Goal: Task Accomplishment & Management: Use online tool/utility

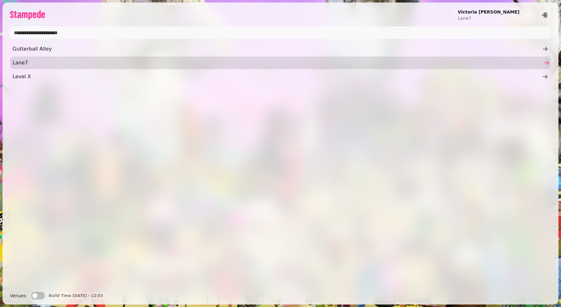
click at [41, 64] on span "Lane7" at bounding box center [278, 63] width 530 height 8
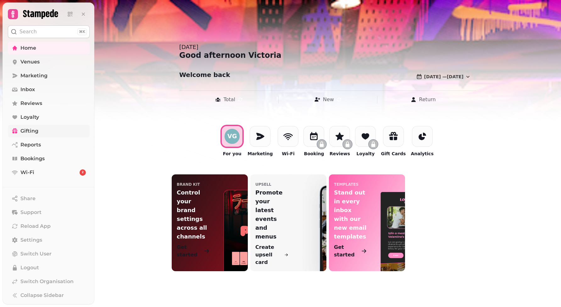
click at [47, 132] on link "Gifting" at bounding box center [49, 131] width 82 height 13
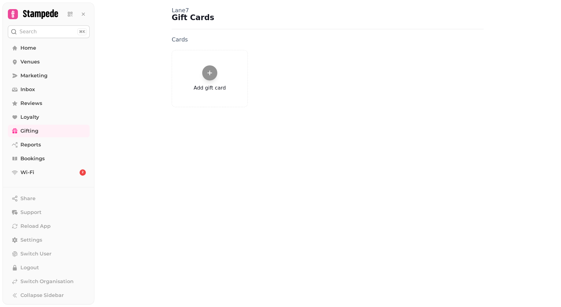
click at [211, 73] on icon at bounding box center [210, 73] width 5 height 5
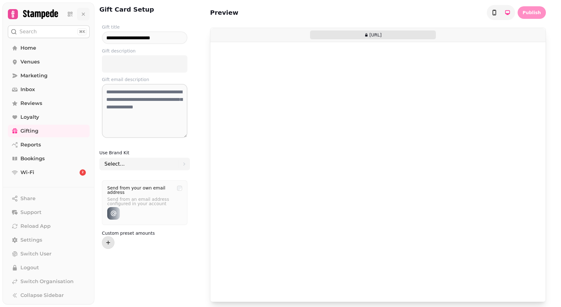
click at [83, 15] on icon at bounding box center [83, 14] width 6 height 6
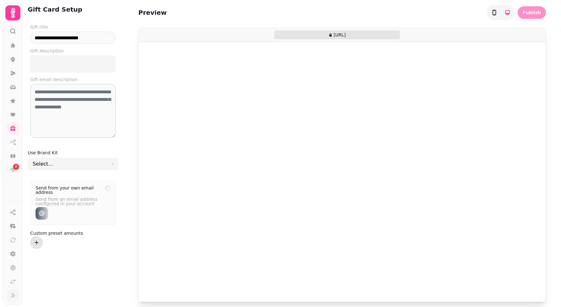
click at [14, 296] on icon at bounding box center [13, 295] width 6 height 6
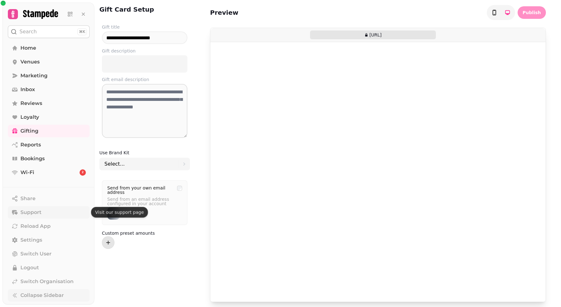
click at [41, 211] on span "Support" at bounding box center [30, 213] width 21 height 8
click at [33, 45] on span "Home" at bounding box center [28, 48] width 16 height 8
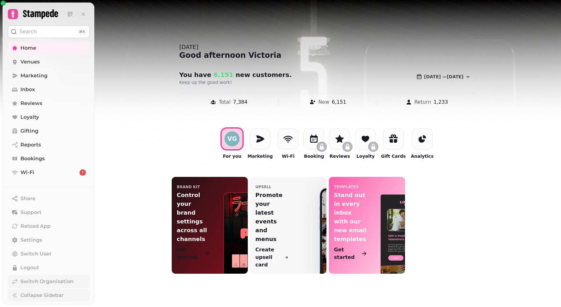
click at [29, 281] on span "Switch Organisation" at bounding box center [46, 282] width 53 height 8
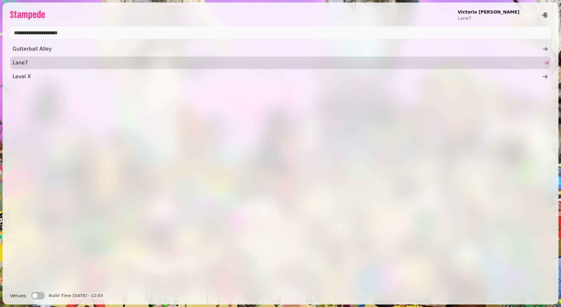
click at [20, 66] on span "Lane7" at bounding box center [278, 63] width 530 height 8
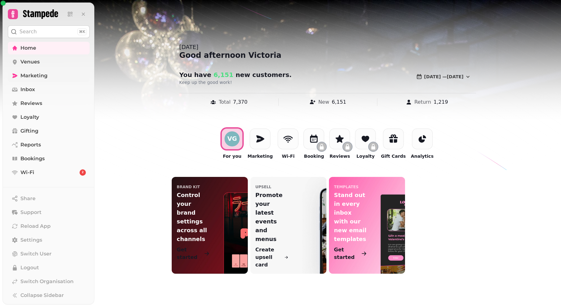
click at [54, 72] on link "Marketing" at bounding box center [49, 75] width 82 height 13
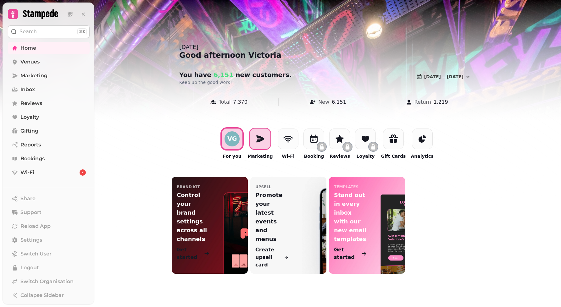
click at [254, 138] on div at bounding box center [260, 139] width 21 height 21
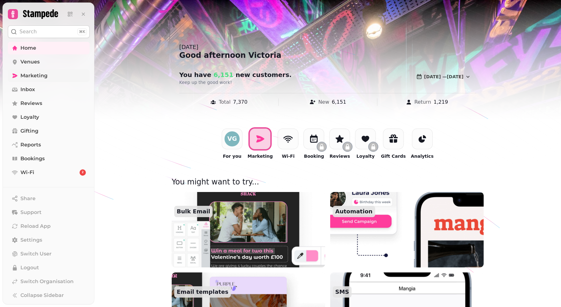
click at [39, 74] on span "Marketing" at bounding box center [33, 76] width 27 height 8
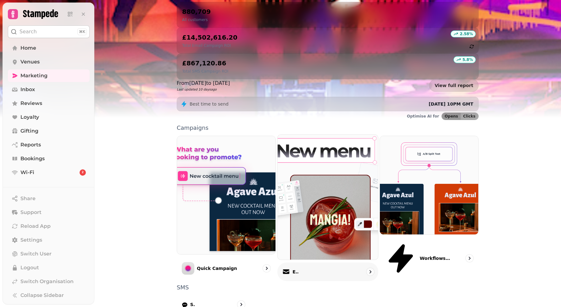
scroll to position [75, 0]
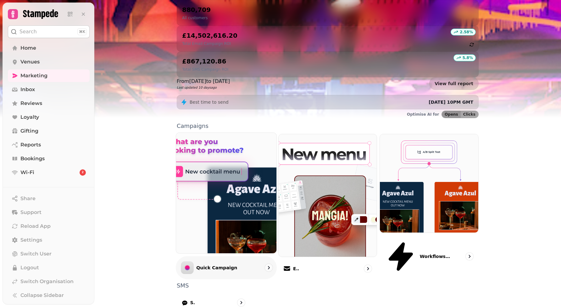
click at [235, 256] on div "Quick Campaign" at bounding box center [226, 267] width 101 height 23
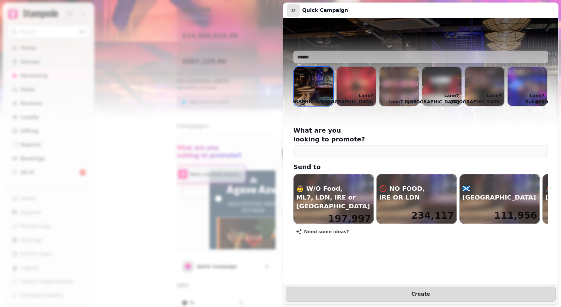
click at [289, 8] on button "button" at bounding box center [293, 10] width 13 height 13
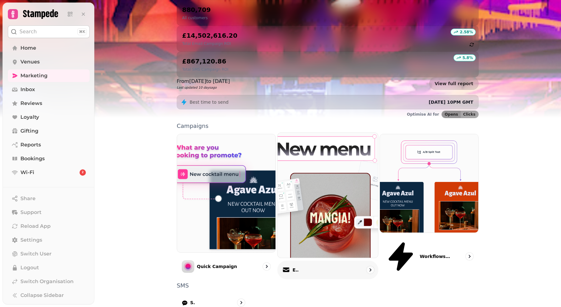
click at [331, 191] on div at bounding box center [327, 195] width 101 height 126
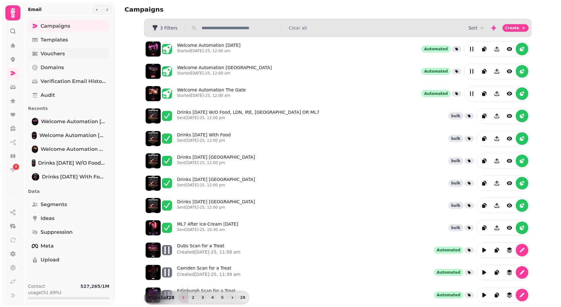
click at [64, 53] on span "Vouchers" at bounding box center [53, 54] width 24 height 8
select select "**"
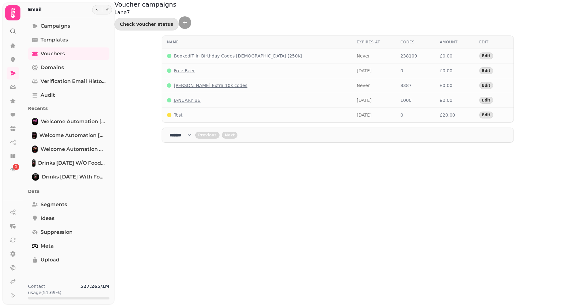
click at [191, 16] on button "add voucher" at bounding box center [185, 22] width 13 height 13
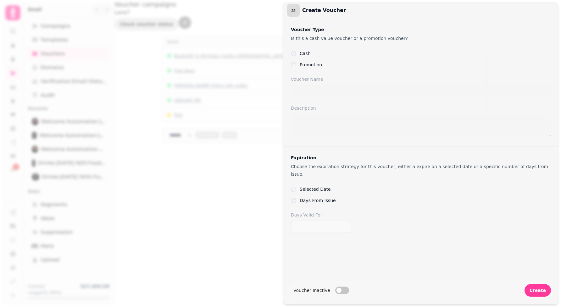
click at [293, 10] on icon "button" at bounding box center [294, 10] width 4 height 3
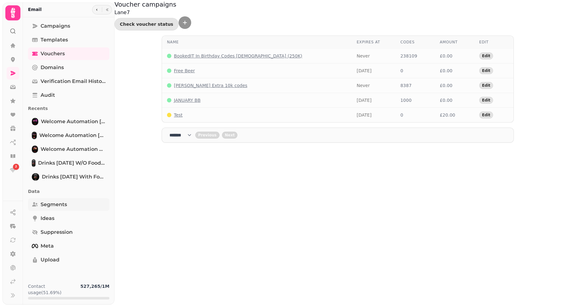
click at [64, 200] on link "Segments" at bounding box center [68, 204] width 81 height 13
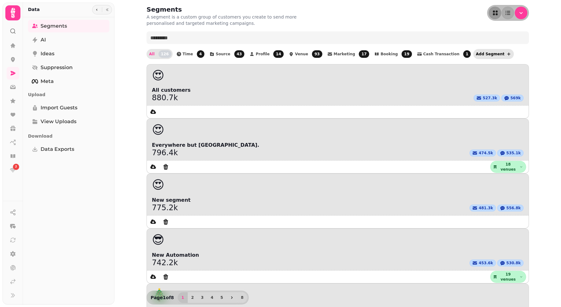
click at [493, 54] on button "Add Segment" at bounding box center [493, 54] width 41 height 10
select select "**"
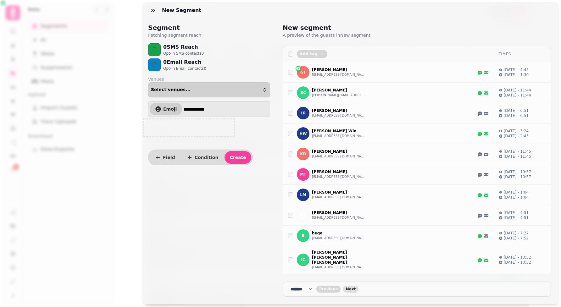
click at [199, 92] on div "Select venues..." at bounding box center [209, 89] width 116 height 5
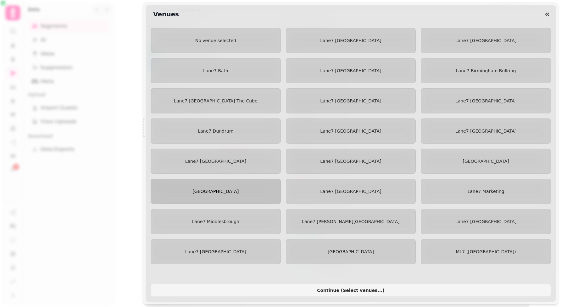
click at [236, 192] on span "[GEOGRAPHIC_DATA]" at bounding box center [215, 191] width 46 height 5
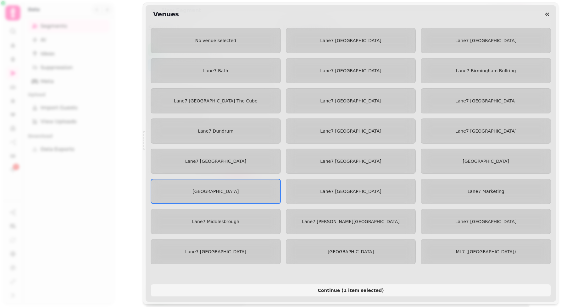
click at [475, 147] on div "No venue selected [GEOGRAPHIC_DATA] [PERSON_NAME][GEOGRAPHIC_DATA] [GEOGRAPHIC_…" at bounding box center [351, 146] width 400 height 236
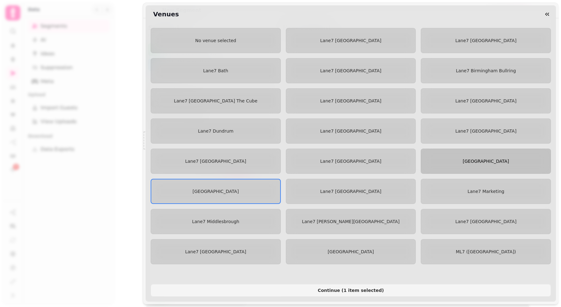
click at [474, 159] on span "[GEOGRAPHIC_DATA]" at bounding box center [486, 161] width 46 height 5
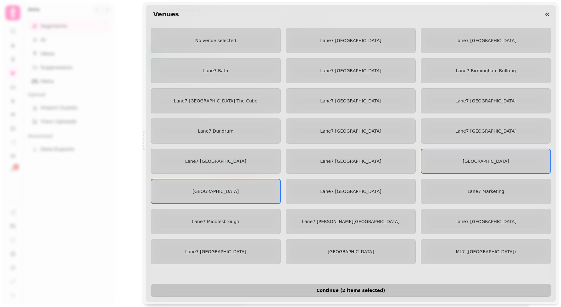
click at [359, 289] on span "Continue ( 2 items selected )" at bounding box center [351, 290] width 390 height 4
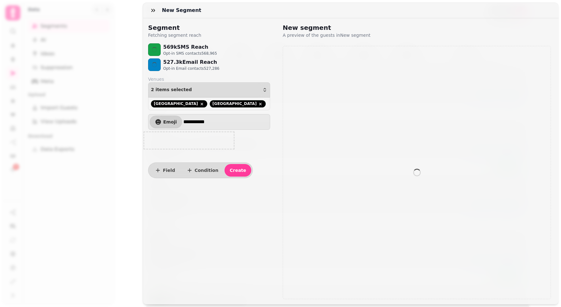
click at [207, 126] on input "**********" at bounding box center [225, 122] width 85 height 13
type input "******"
click at [154, 9] on icon "button" at bounding box center [153, 10] width 6 height 6
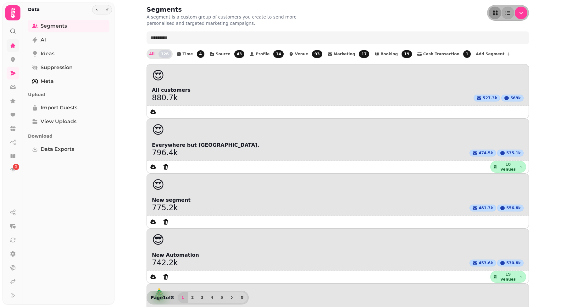
click at [9, 43] on link at bounding box center [13, 45] width 13 height 13
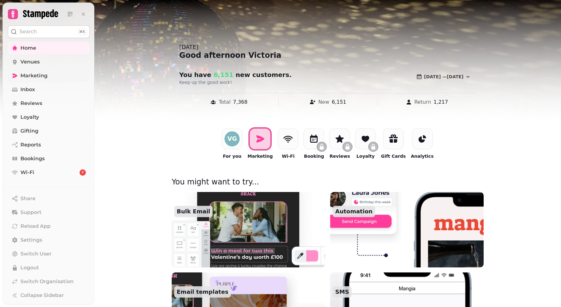
click at [51, 77] on link "Marketing" at bounding box center [49, 75] width 82 height 13
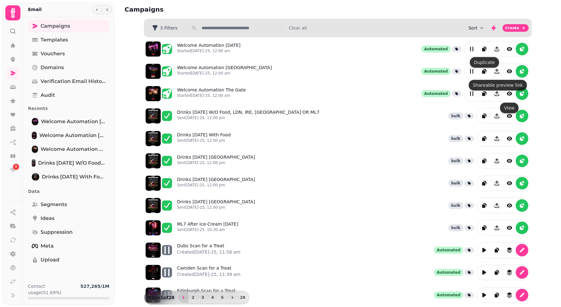
click at [474, 25] on button "Sort" at bounding box center [476, 28] width 17 height 6
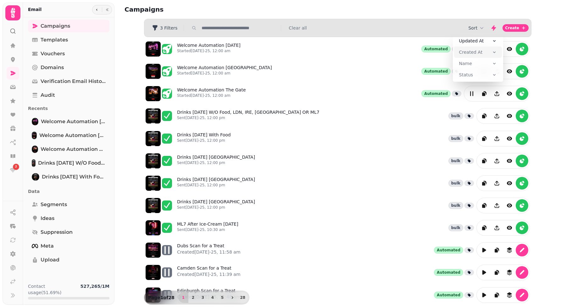
click at [478, 49] on span "Created At" at bounding box center [471, 52] width 24 height 6
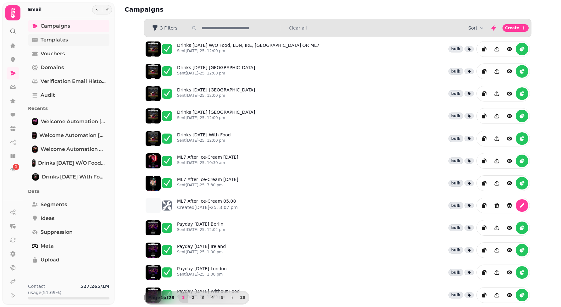
click at [67, 41] on span "Templates" at bounding box center [54, 40] width 27 height 8
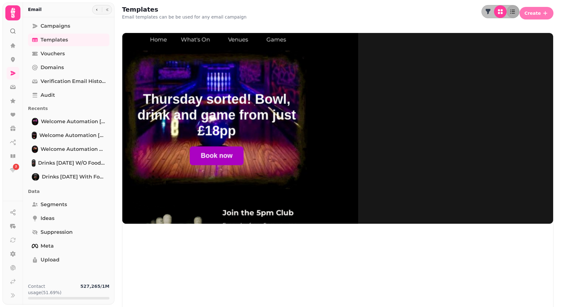
click at [545, 15] on button "Create" at bounding box center [536, 13] width 34 height 13
click at [521, 28] on button "From scratch" at bounding box center [537, 25] width 32 height 8
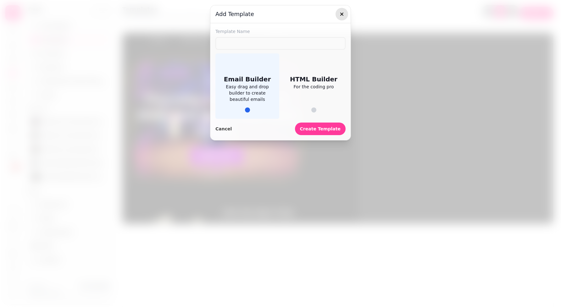
click at [341, 14] on icon "button" at bounding box center [341, 14] width 3 height 3
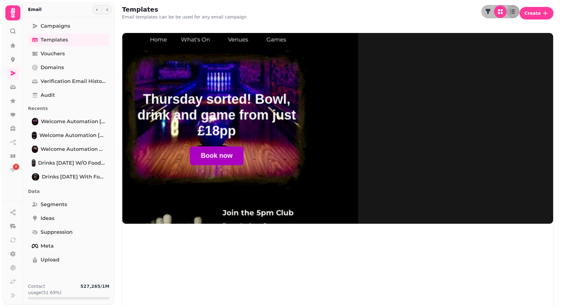
click at [100, 6] on div at bounding box center [102, 9] width 20 height 9
click at [97, 8] on button "button" at bounding box center [97, 10] width 8 height 8
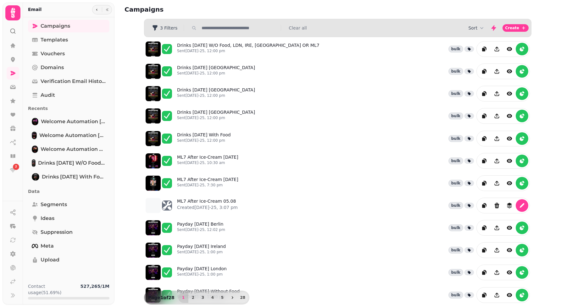
click at [478, 31] on div "Sort Create" at bounding box center [498, 28] width 60 height 13
click at [481, 26] on icon "button" at bounding box center [482, 28] width 6 height 6
click at [477, 52] on span "Created At" at bounding box center [471, 52] width 24 height 6
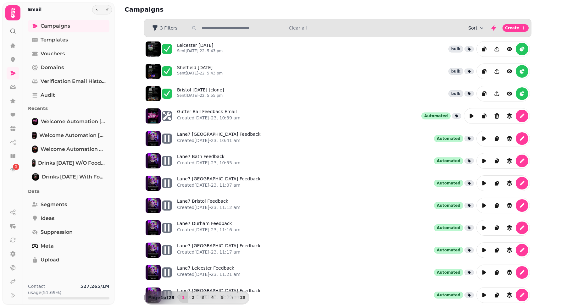
click at [476, 28] on button "Sort" at bounding box center [476, 28] width 17 height 6
click at [474, 48] on button "Created At" at bounding box center [478, 52] width 48 height 11
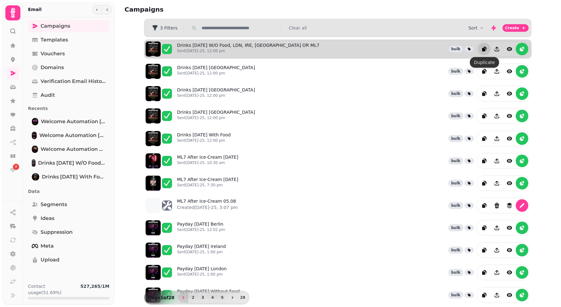
click at [486, 49] on icon "duplicate" at bounding box center [484, 48] width 3 height 3
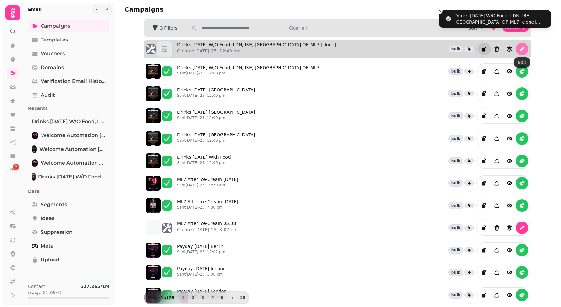
click at [521, 51] on icon "edit" at bounding box center [522, 49] width 6 height 6
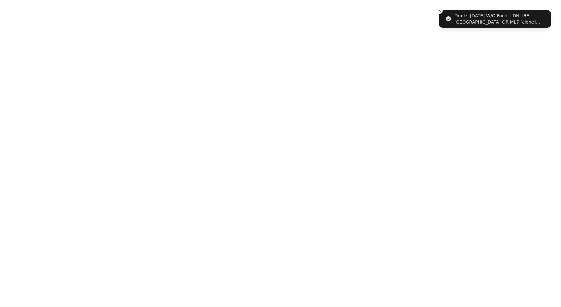
select select "**********"
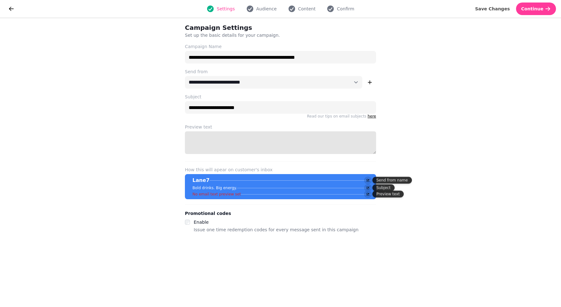
click at [236, 146] on textarea "Preview text" at bounding box center [280, 142] width 191 height 23
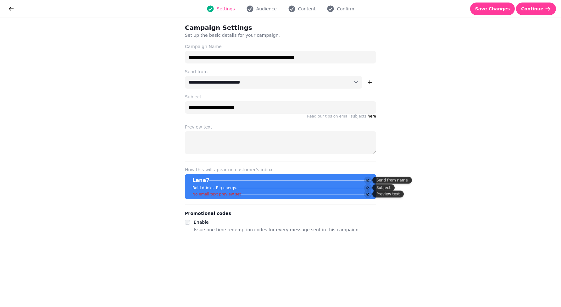
click at [184, 222] on div "**********" at bounding box center [280, 162] width 211 height 289
select select "**********"
click at [251, 10] on icon "button" at bounding box center [250, 9] width 7 height 7
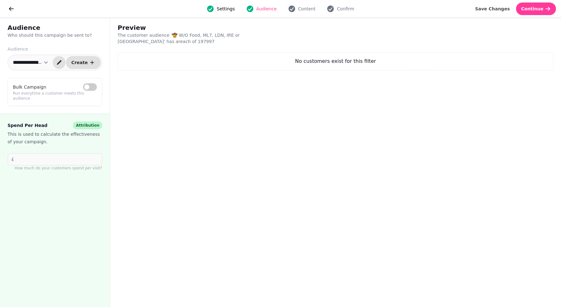
select select "**********"
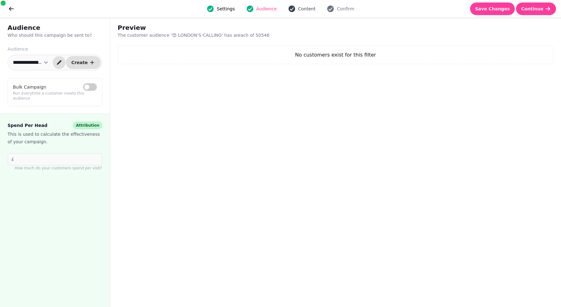
click at [301, 9] on span "Content" at bounding box center [307, 9] width 18 height 6
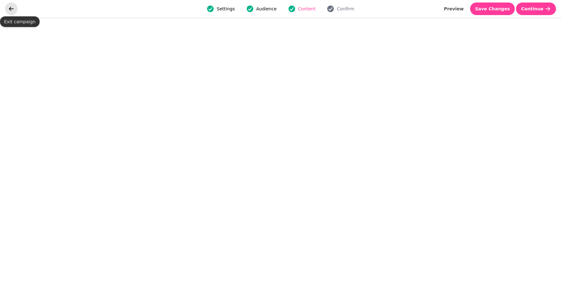
click at [10, 8] on icon "go back" at bounding box center [11, 9] width 5 height 4
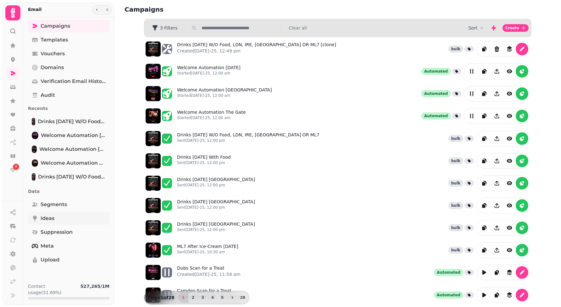
click at [47, 217] on span "Ideas" at bounding box center [48, 219] width 14 height 8
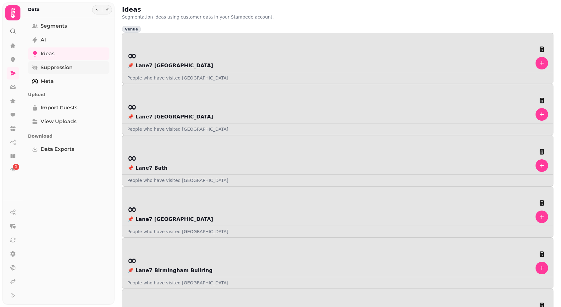
click at [62, 66] on span "Suppression" at bounding box center [57, 68] width 32 height 8
select select "**"
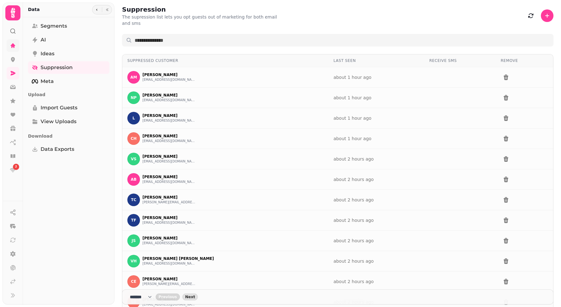
click at [14, 46] on icon at bounding box center [13, 45] width 5 height 5
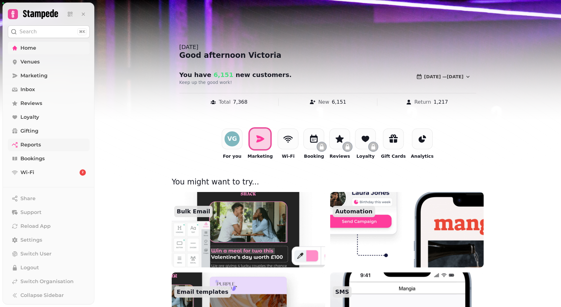
click at [55, 142] on link "Reports" at bounding box center [49, 145] width 82 height 13
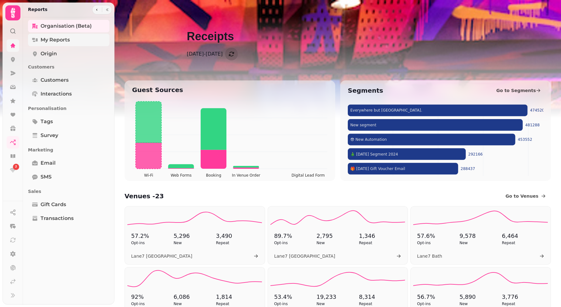
click at [79, 45] on link "My Reports" at bounding box center [68, 40] width 81 height 13
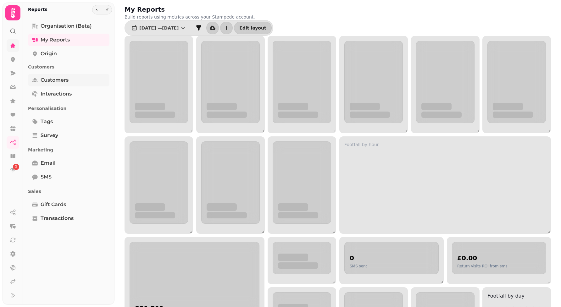
click at [64, 78] on span "Customers" at bounding box center [55, 80] width 28 height 8
select select "**"
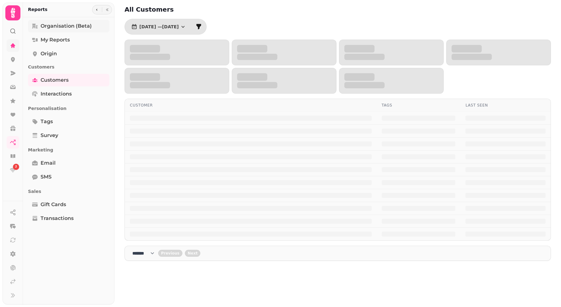
click at [59, 22] on link "Organisation (beta)" at bounding box center [68, 26] width 81 height 13
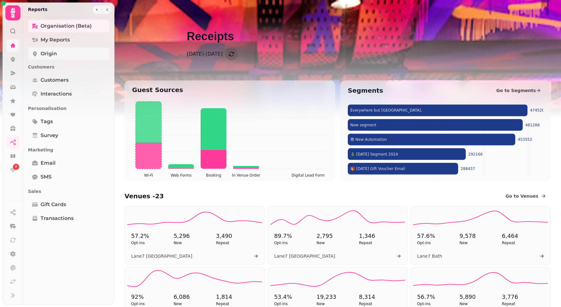
click at [65, 54] on link "Origin" at bounding box center [68, 53] width 81 height 13
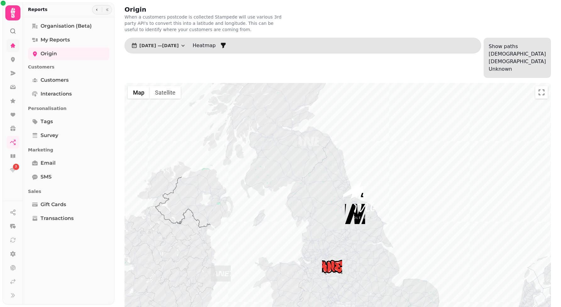
drag, startPoint x: 377, startPoint y: 219, endPoint x: 388, endPoint y: 196, distance: 25.2
click at [378, 214] on div at bounding box center [338, 231] width 426 height 297
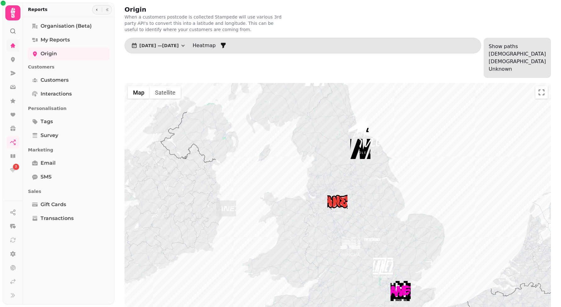
drag, startPoint x: 392, startPoint y: 193, endPoint x: 393, endPoint y: 140, distance: 53.5
click at [393, 139] on div at bounding box center [338, 231] width 426 height 297
click at [12, 49] on link at bounding box center [13, 45] width 13 height 13
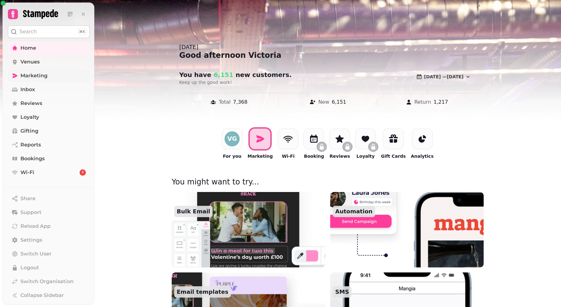
click at [28, 72] on span "Marketing" at bounding box center [33, 76] width 27 height 8
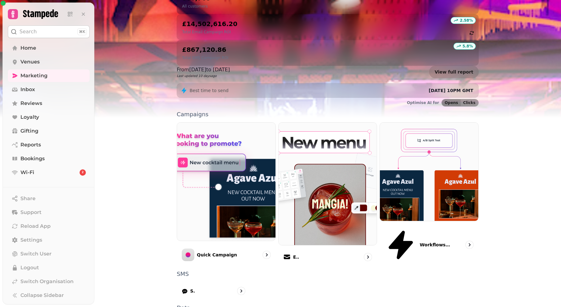
scroll to position [86, 0]
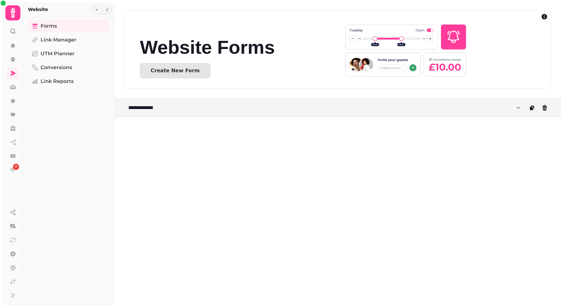
click at [175, 101] on div "**********" at bounding box center [337, 108] width 447 height 18
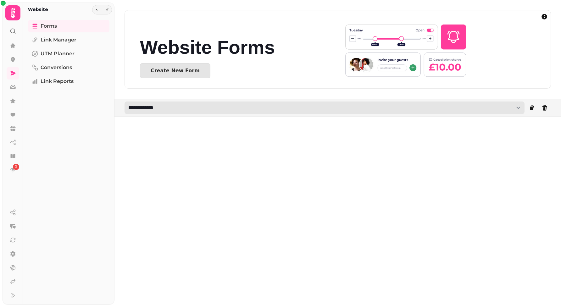
select select "**********"
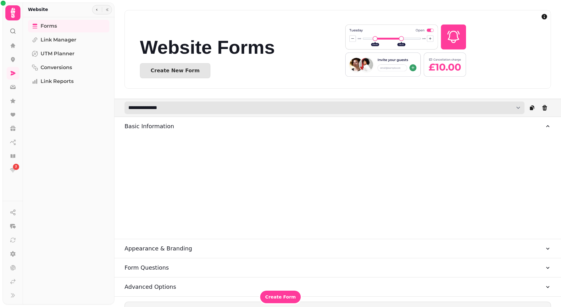
type input "**********"
type input "*******"
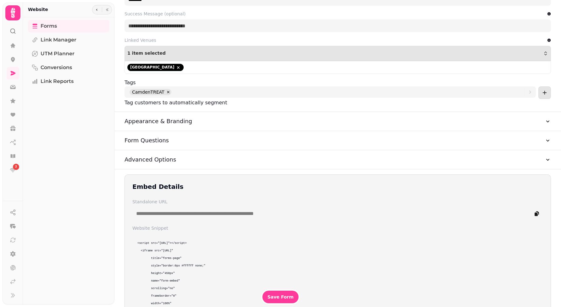
scroll to position [214, 0]
click at [208, 119] on button "Appearance & Branding" at bounding box center [338, 120] width 426 height 19
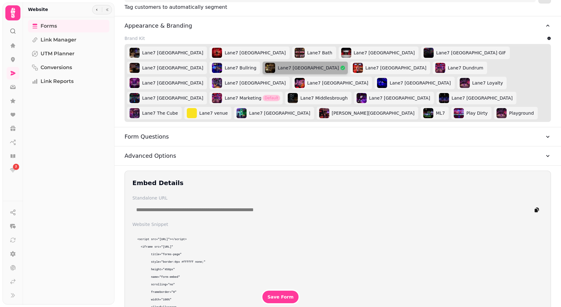
scroll to position [308, 0]
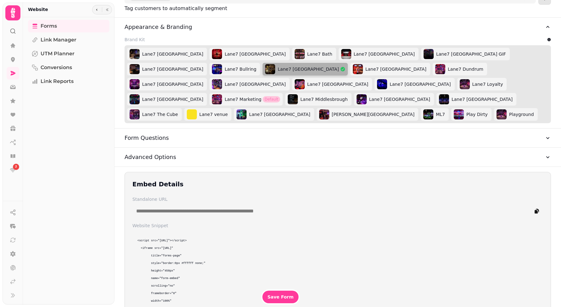
click at [177, 129] on button "Form Questions" at bounding box center [338, 138] width 426 height 19
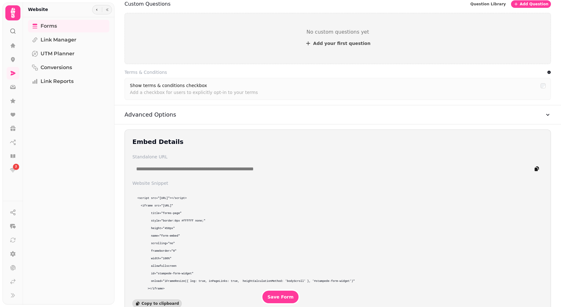
scroll to position [487, 0]
drag, startPoint x: 519, startPoint y: 125, endPoint x: 527, endPoint y: 177, distance: 53.2
click at [527, 189] on pre "<script src="[URL]"></script> <iframe src="[URL]" title="forms-page" style="bor…" at bounding box center [337, 243] width 411 height 108
click at [536, 166] on icon "copy" at bounding box center [537, 169] width 6 height 6
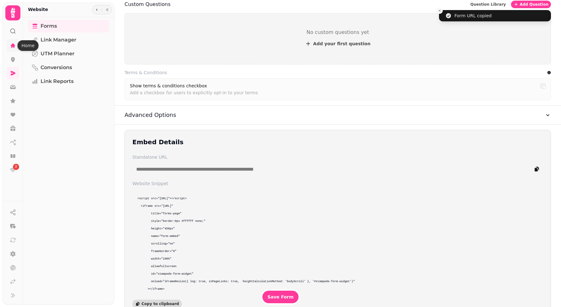
click at [16, 44] on icon at bounding box center [13, 45] width 6 height 6
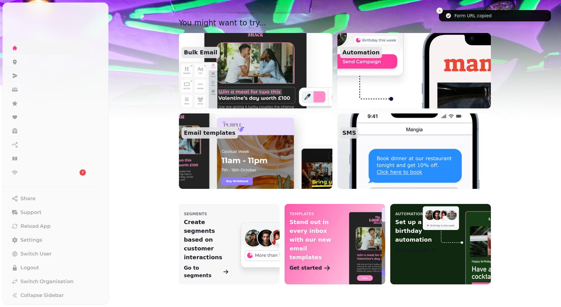
scroll to position [159, 0]
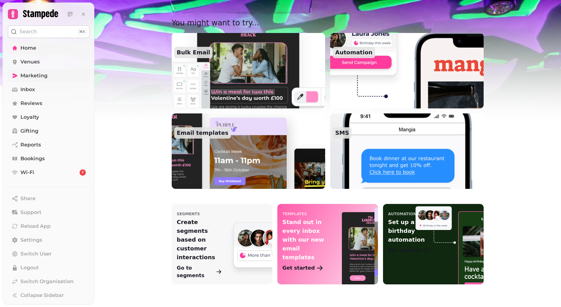
click at [53, 78] on link "Marketing" at bounding box center [49, 75] width 82 height 13
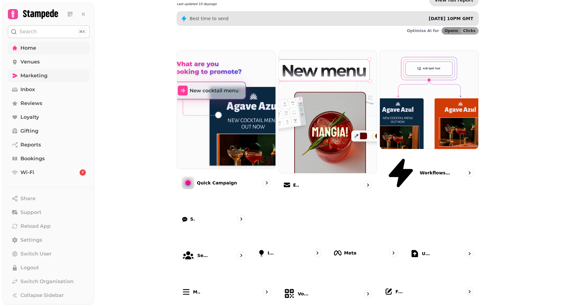
scroll to position [86, 0]
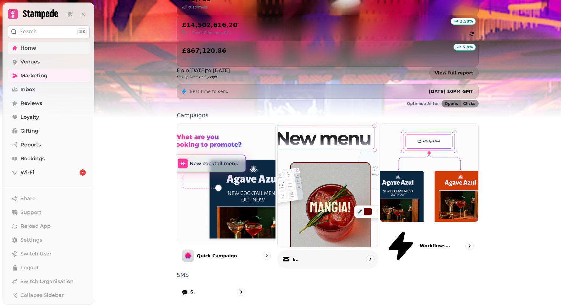
click at [293, 256] on p "Email" at bounding box center [295, 259] width 6 height 6
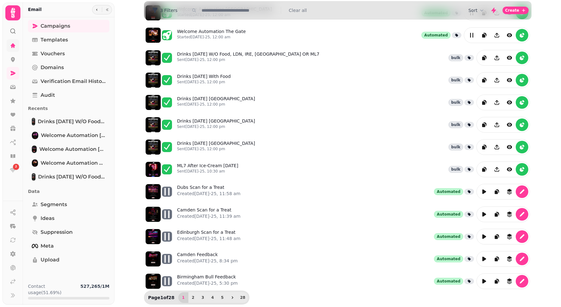
scroll to position [87, 0]
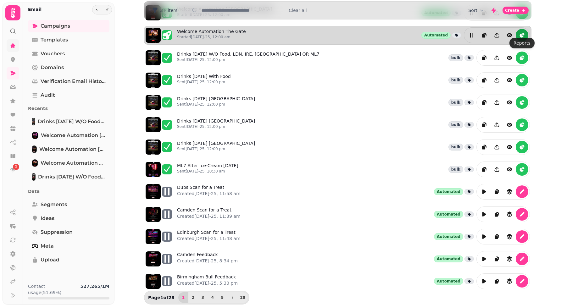
click at [521, 33] on button "reports" at bounding box center [522, 35] width 13 height 13
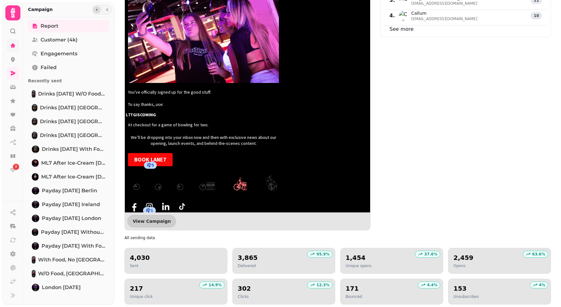
click at [94, 11] on button "button" at bounding box center [97, 10] width 8 height 8
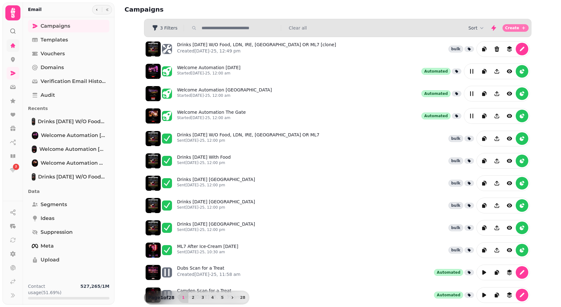
click at [510, 29] on span "Create" at bounding box center [512, 28] width 14 height 4
select select "**********"
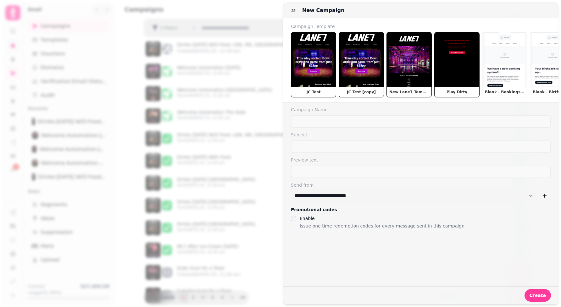
click at [121, 93] on div "**********" at bounding box center [280, 158] width 561 height 297
